Goal: Communication & Community: Answer question/provide support

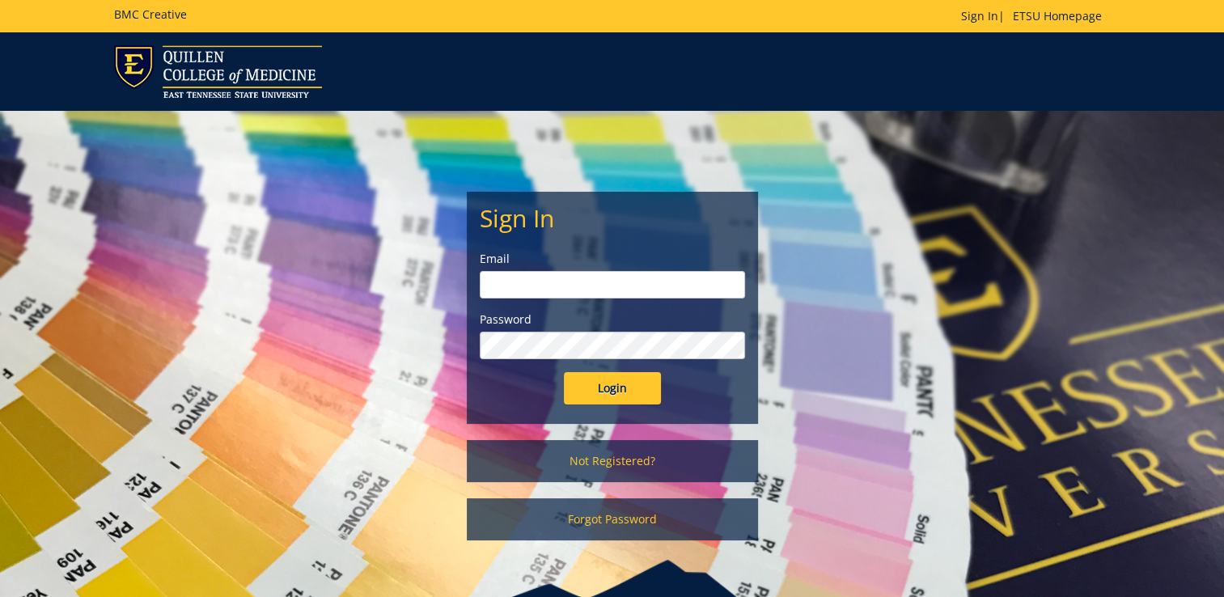
click at [586, 283] on input "email" at bounding box center [612, 285] width 265 height 28
type input "[EMAIL_ADDRESS][DOMAIN_NAME]"
click at [564, 372] on input "Login" at bounding box center [612, 388] width 97 height 32
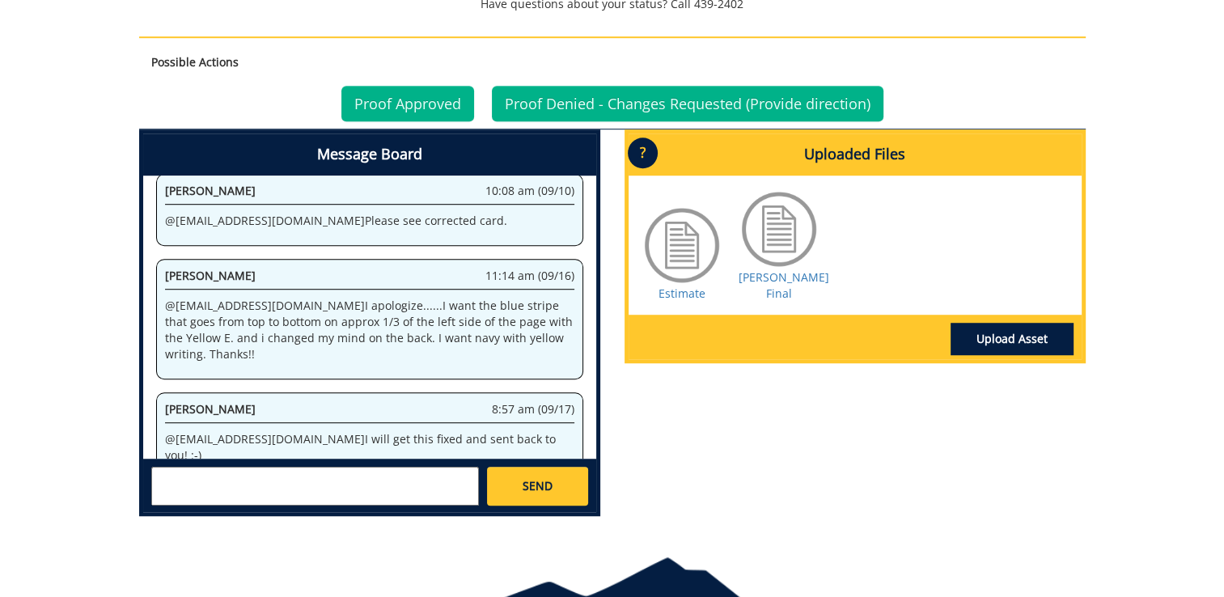
scroll to position [1093, 0]
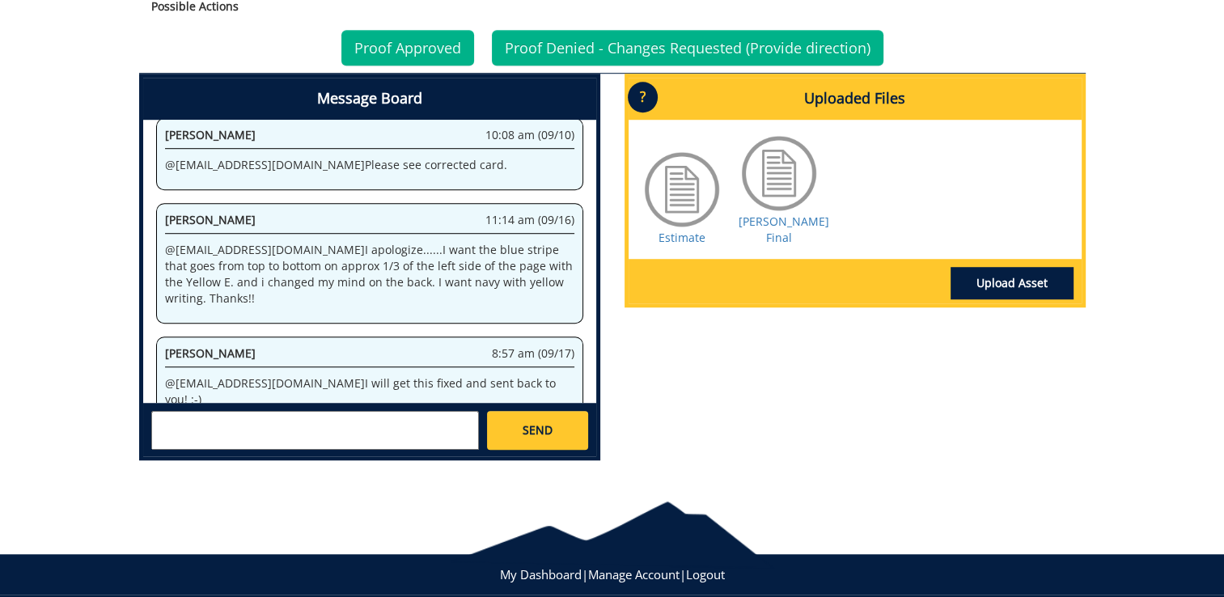
click at [397, 428] on textarea at bounding box center [315, 430] width 328 height 39
type textarea "A"
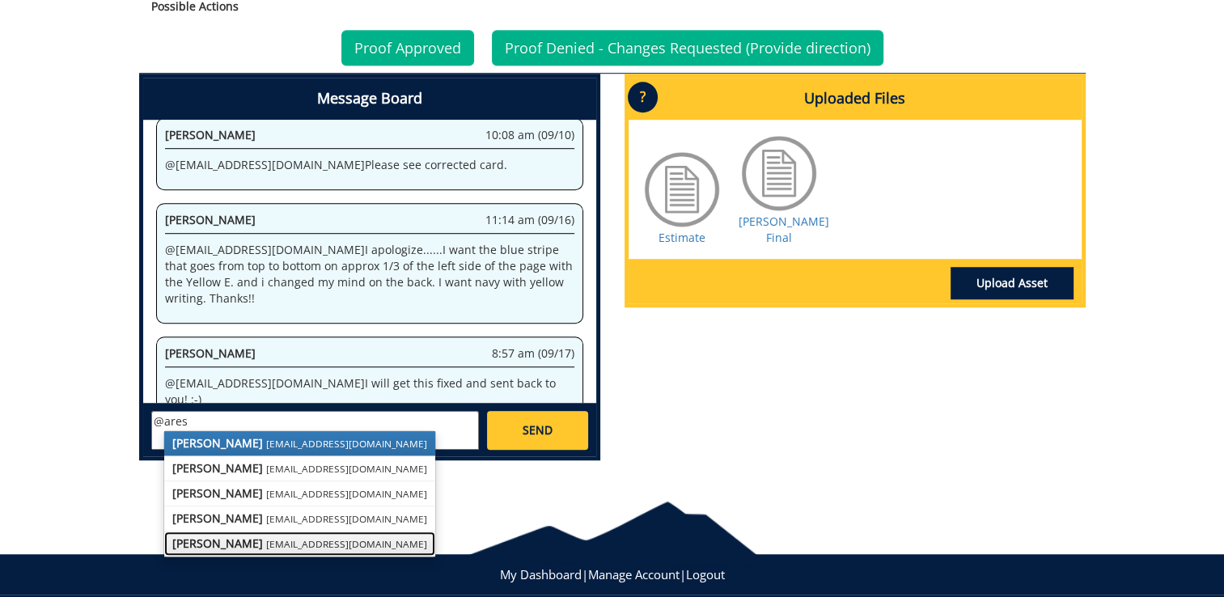
click at [218, 536] on strong "[PERSON_NAME]" at bounding box center [217, 542] width 91 height 15
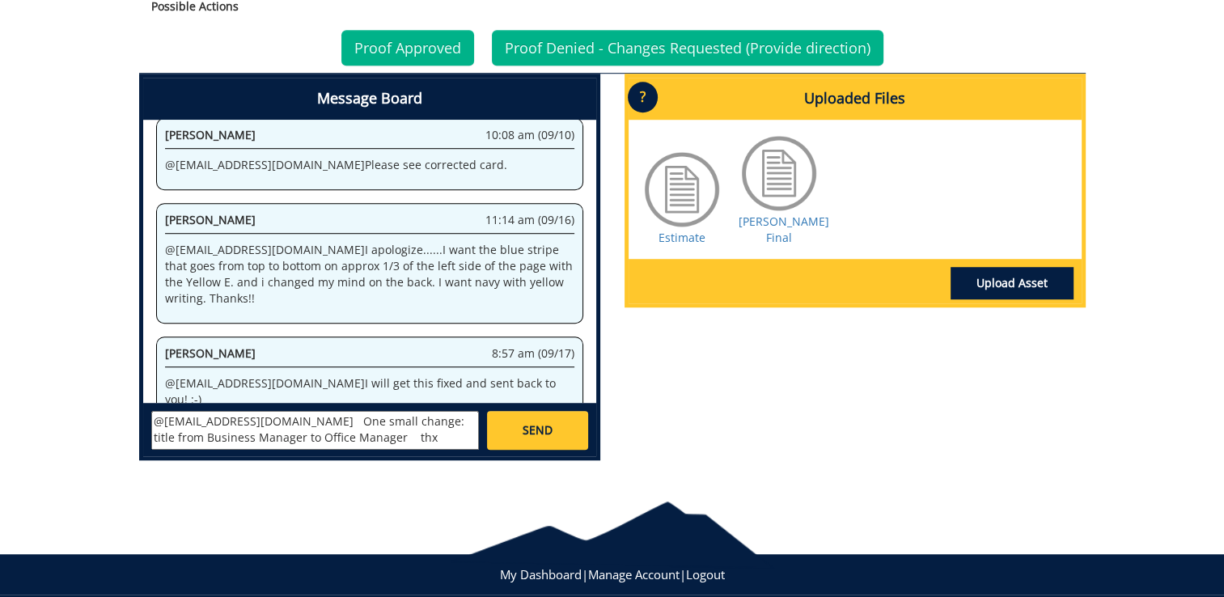
type textarea "@ares@etsu.edu One small change: title from Business Manager to Office Manager …"
click at [734, 49] on link "Proof Denied - Changes Requested (Provide direction)" at bounding box center [688, 48] width 392 height 36
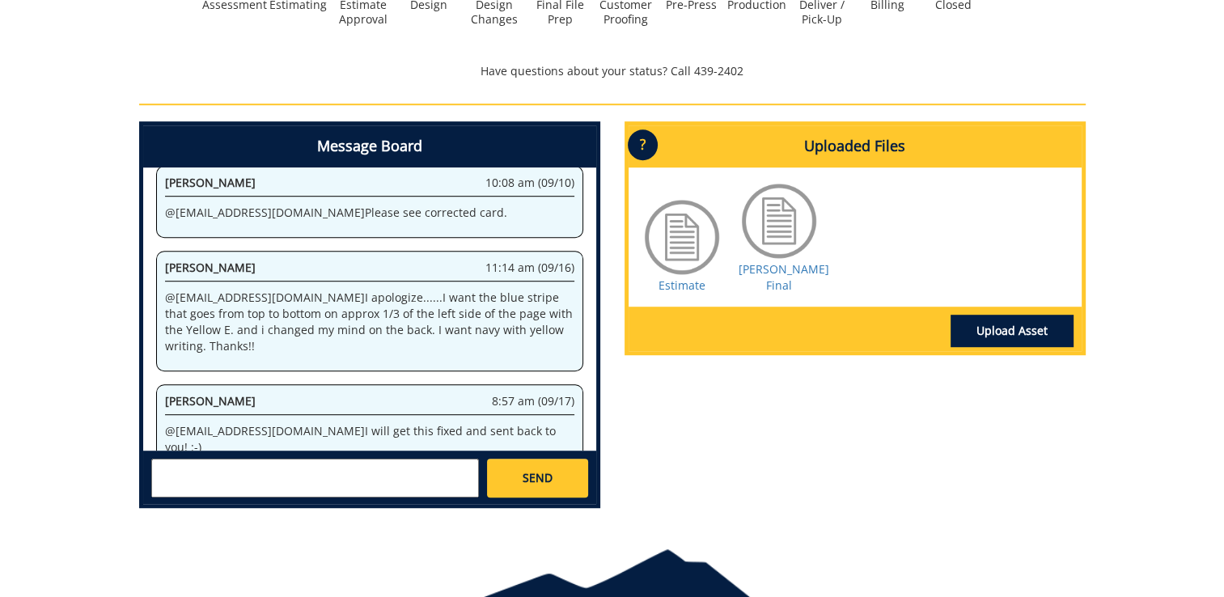
scroll to position [997, 0]
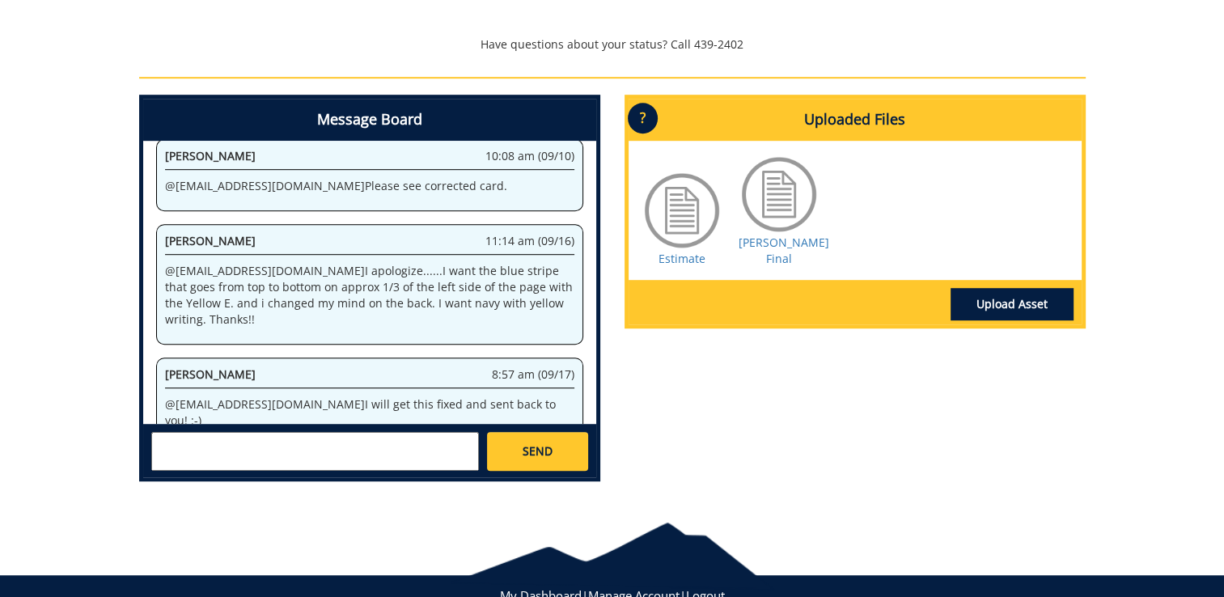
click at [376, 444] on textarea at bounding box center [315, 451] width 328 height 39
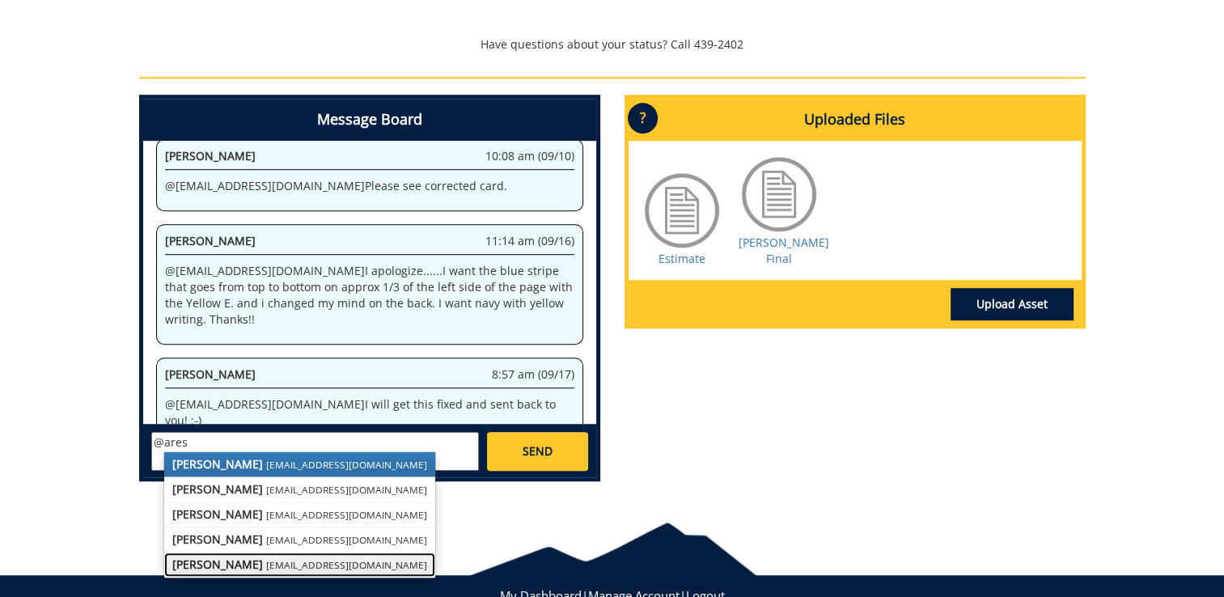
click at [286, 567] on small "[EMAIL_ADDRESS][DOMAIN_NAME]" at bounding box center [346, 564] width 161 height 13
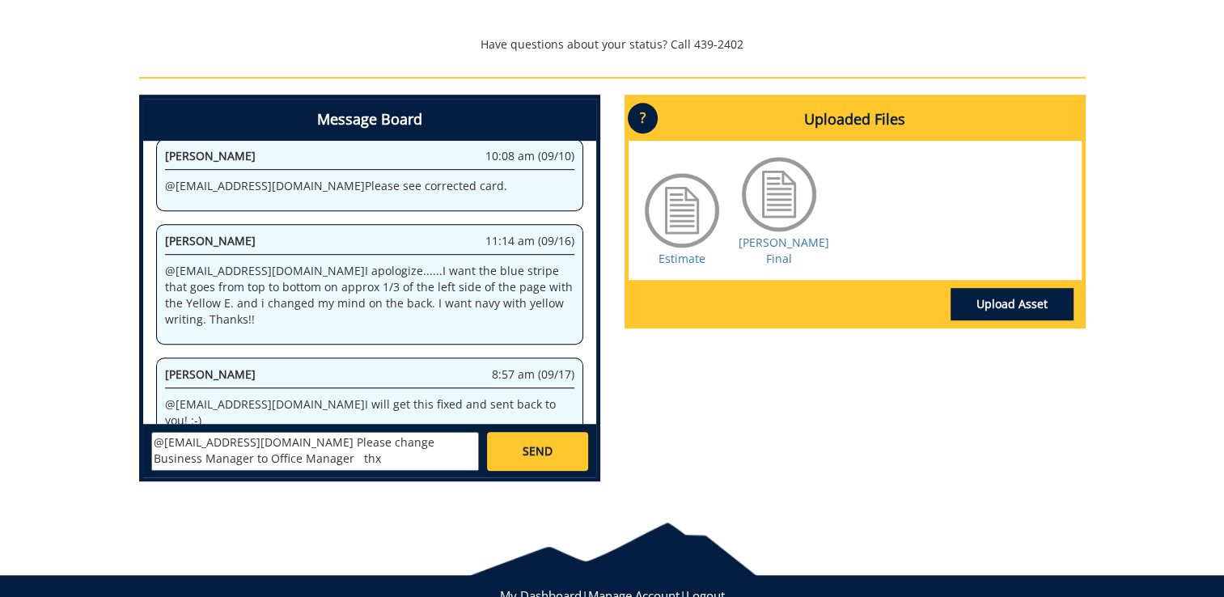
type textarea "@[EMAIL_ADDRESS][DOMAIN_NAME] Please change Business Manager to Office Manager …"
click at [545, 447] on span "SEND" at bounding box center [538, 451] width 30 height 16
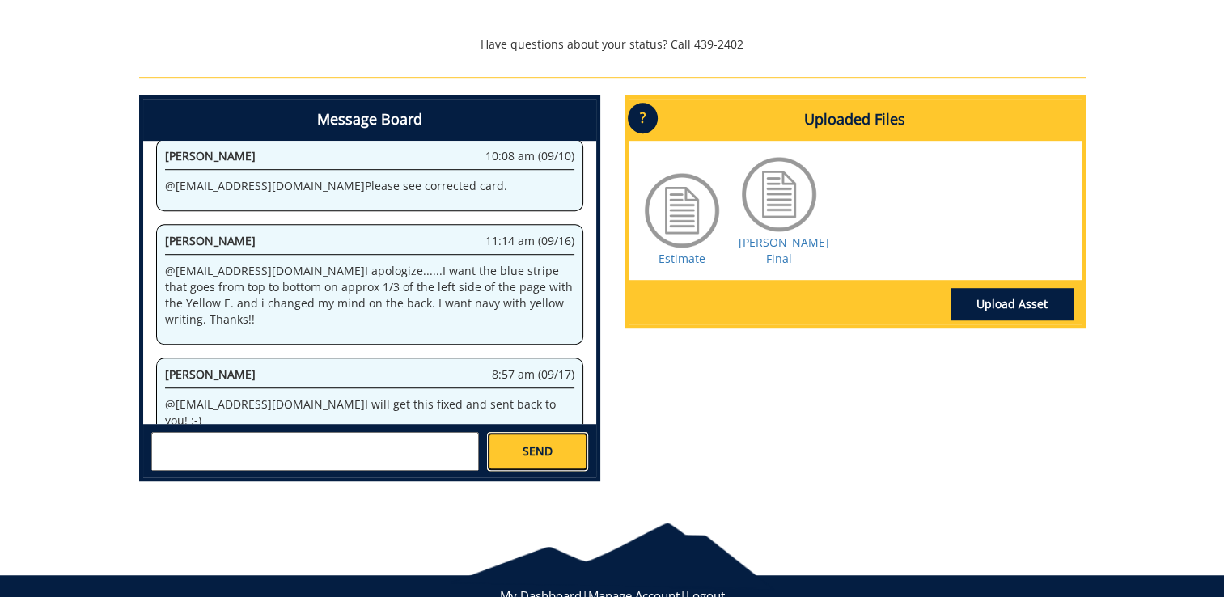
scroll to position [249, 0]
